Goal: Transaction & Acquisition: Purchase product/service

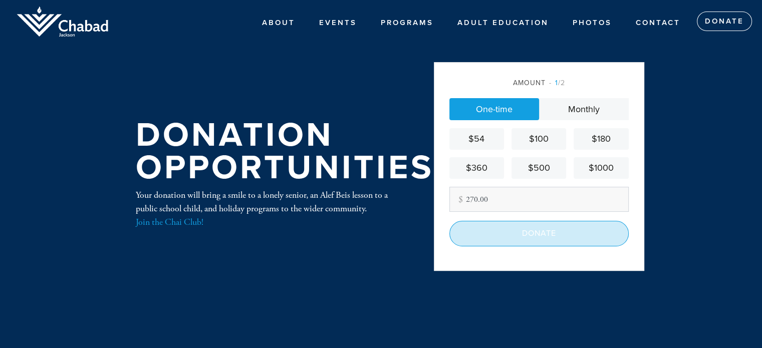
type input "270.00"
click at [539, 235] on input "Donate" at bounding box center [539, 233] width 179 height 25
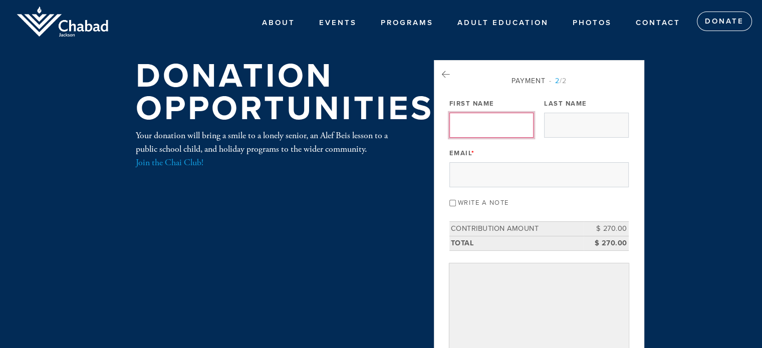
click at [479, 126] on input "First Name" at bounding box center [492, 125] width 84 height 25
type input "Warren"
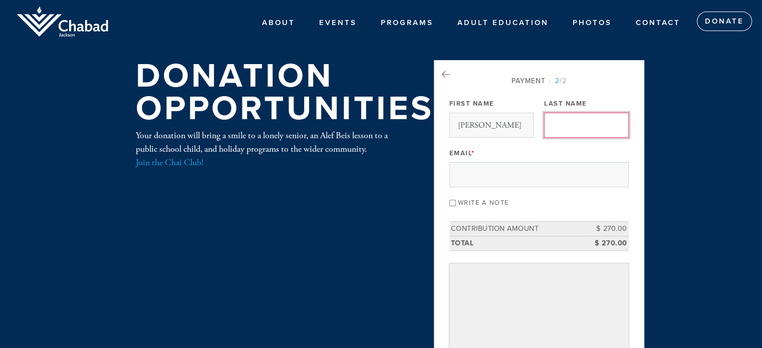
type input "Laddin"
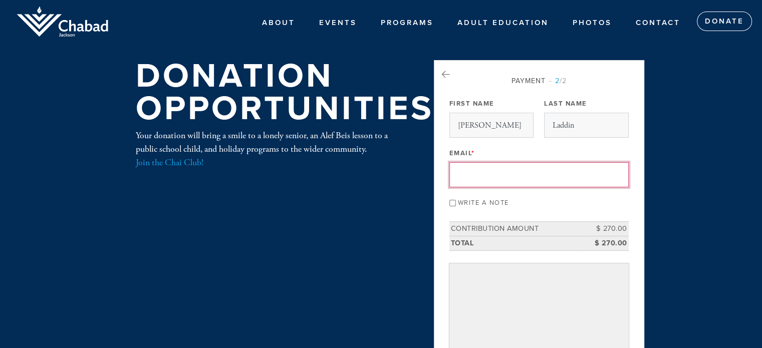
type input "litemup17@gmail.com"
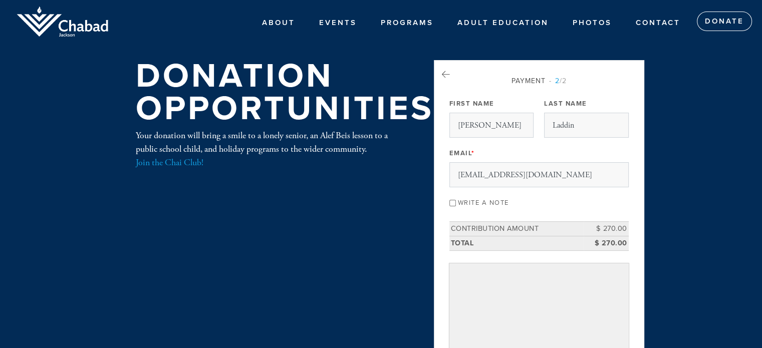
click at [453, 200] on input "Write a note" at bounding box center [453, 203] width 7 height 7
checkbox input "true"
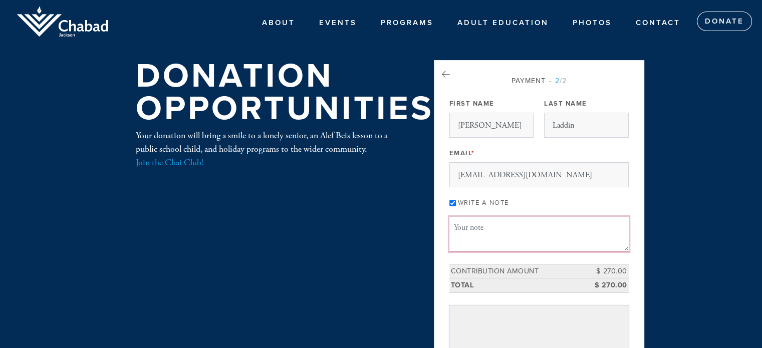
click at [460, 233] on textarea "Message or dedication" at bounding box center [539, 234] width 179 height 34
type textarea "Shabbat dinner in memory of Florence Laddin and Joanne Laddin."
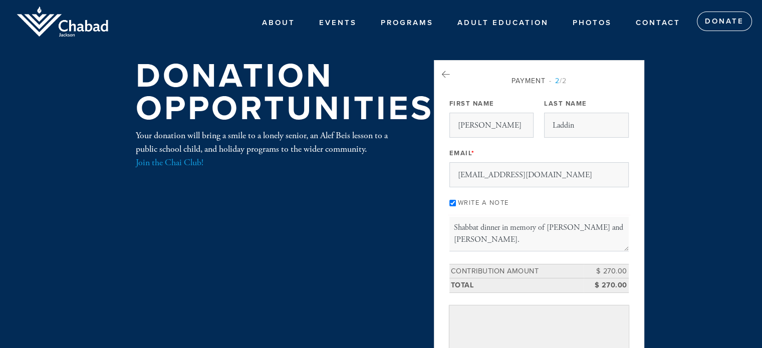
click at [686, 210] on header "ABOUT About Us Events PROGRAMS Hebrew School Loves of Love Cafe Chabad Adult Ed…" at bounding box center [381, 317] width 762 height 634
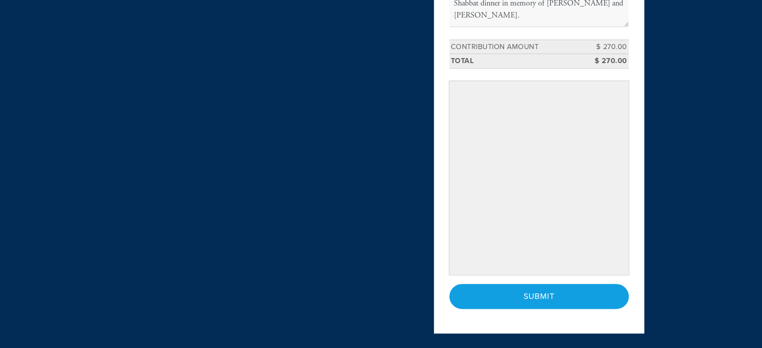
scroll to position [251, 0]
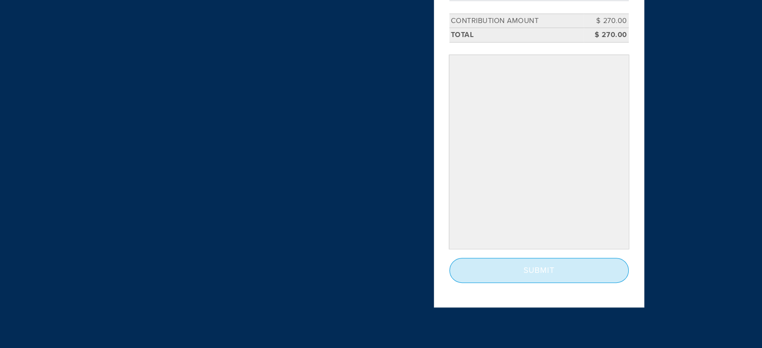
click at [497, 266] on input "Submit" at bounding box center [539, 270] width 179 height 25
